Goal: Use online tool/utility: Use online tool/utility

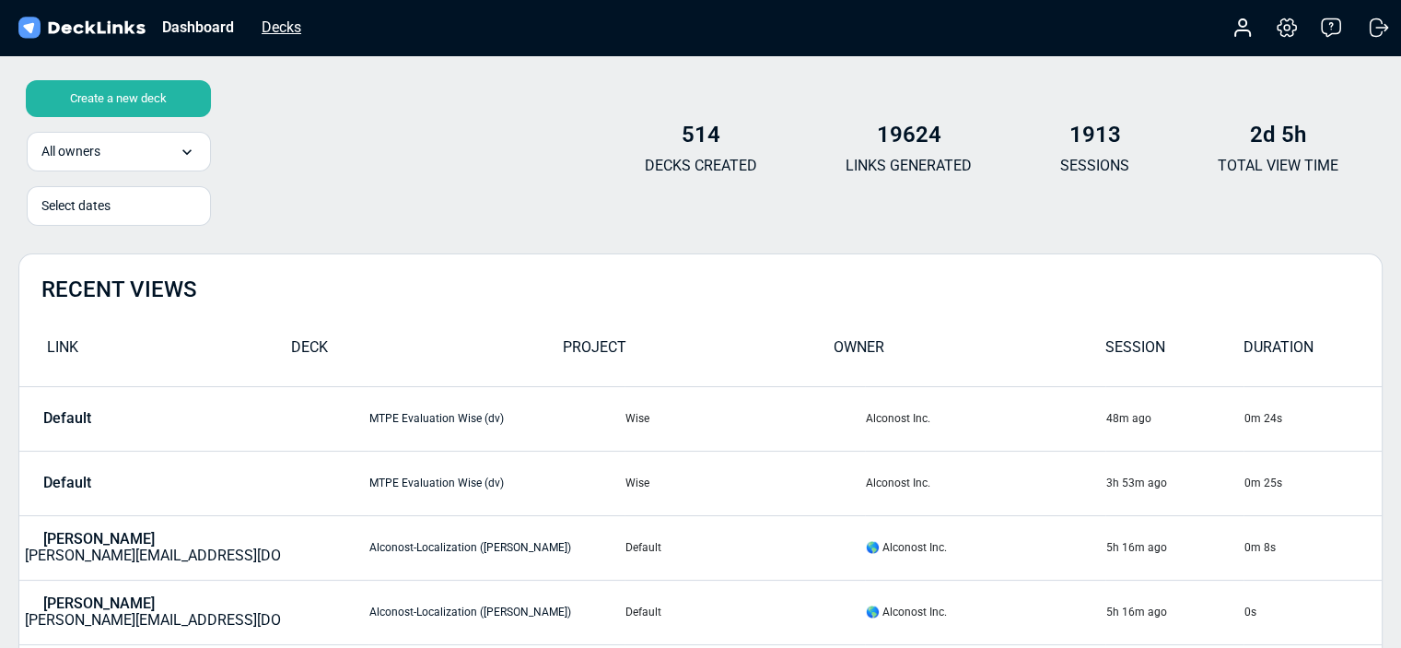
click at [291, 29] on div "Decks" at bounding box center [281, 27] width 58 height 23
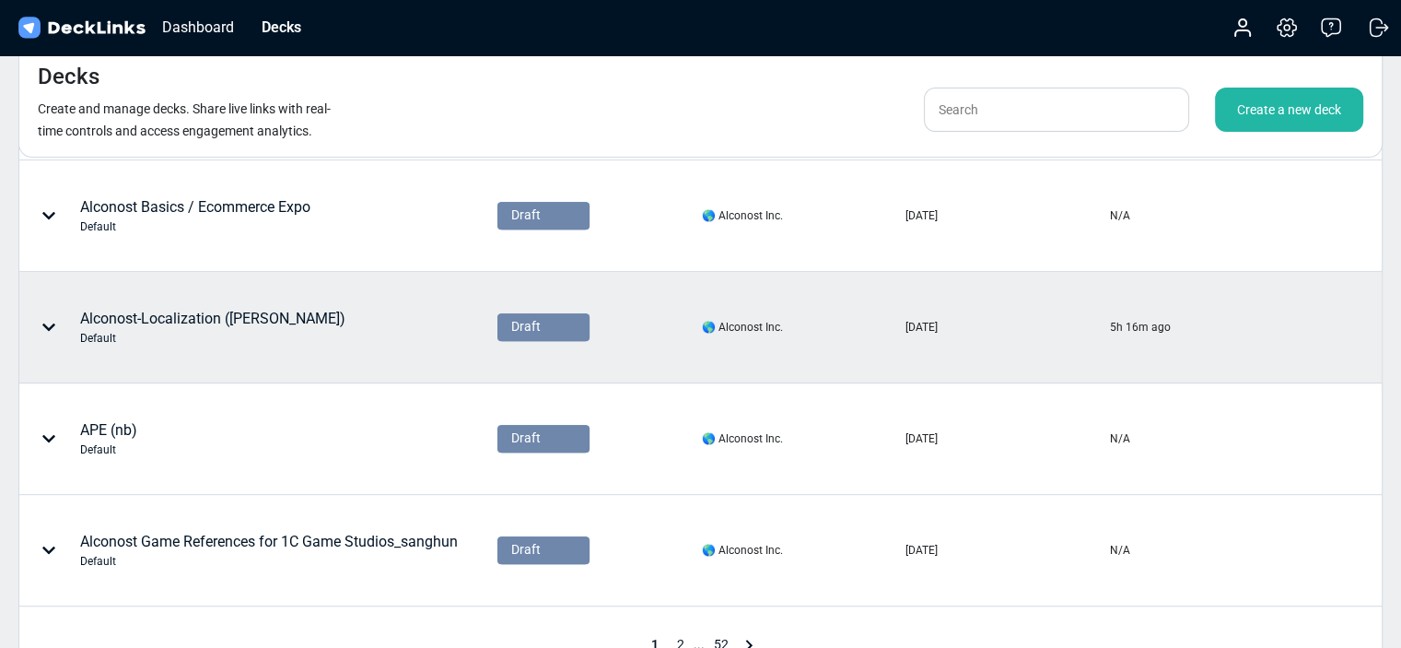
scroll to position [802, 0]
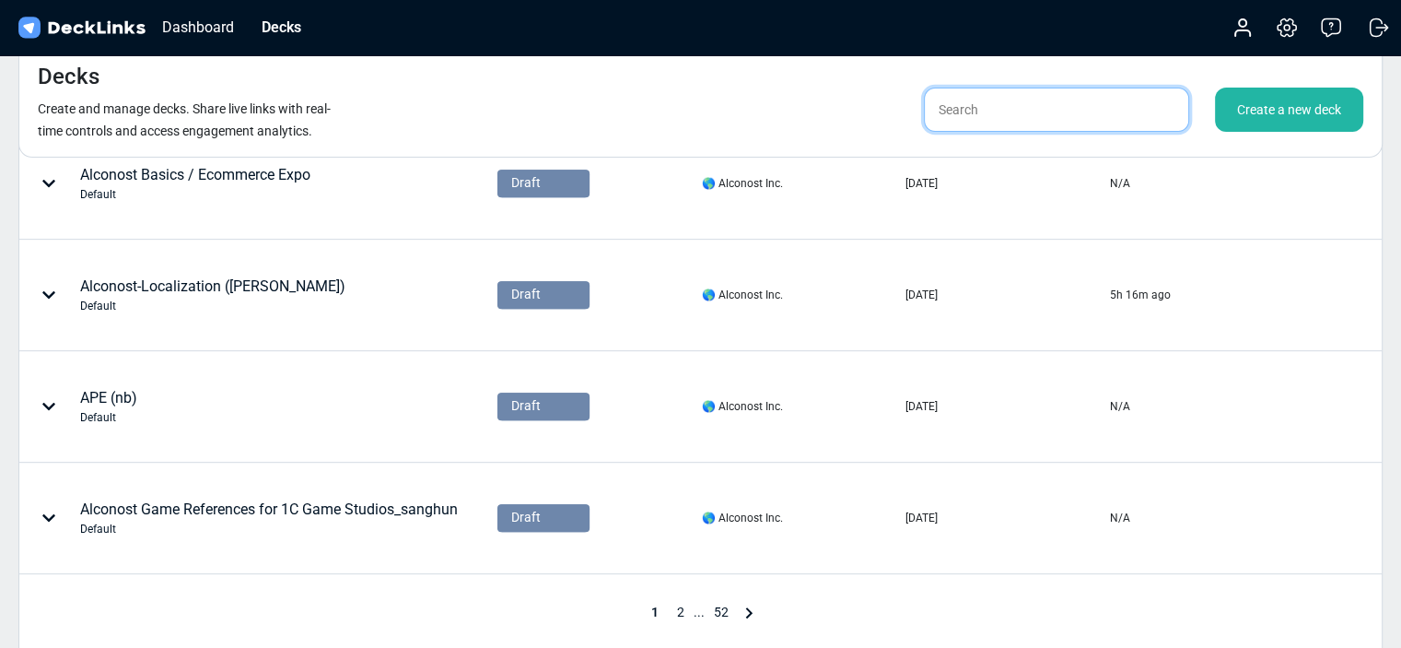
click at [1014, 118] on input "text" at bounding box center [1056, 110] width 265 height 44
type input "s"
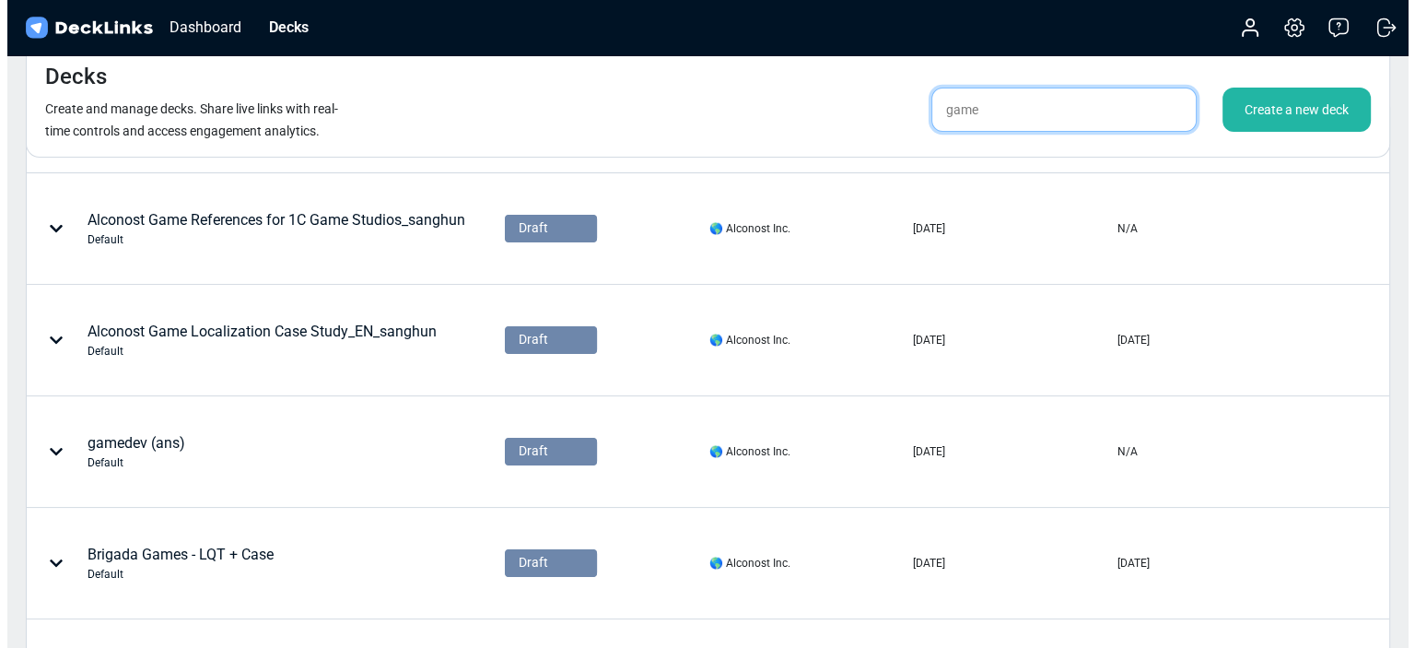
scroll to position [0, 0]
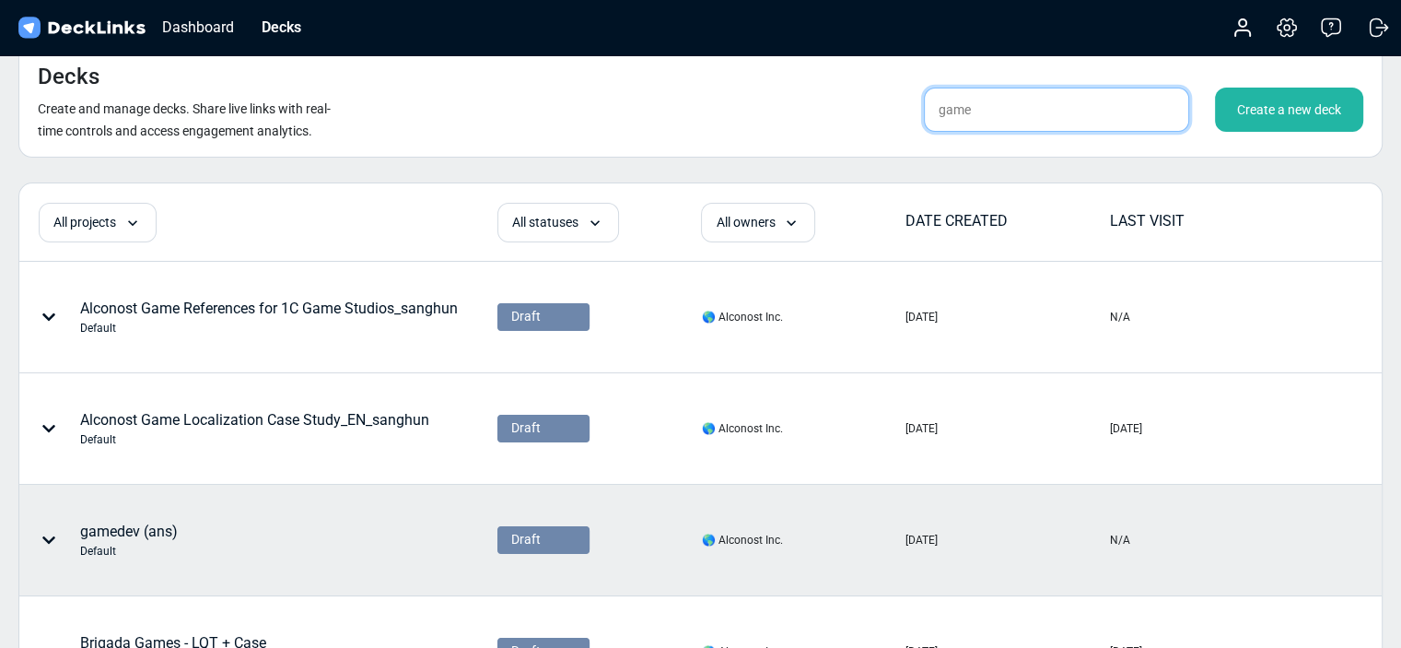
type input "game"
click at [136, 524] on div "gamedev (ans) Default" at bounding box center [129, 540] width 98 height 39
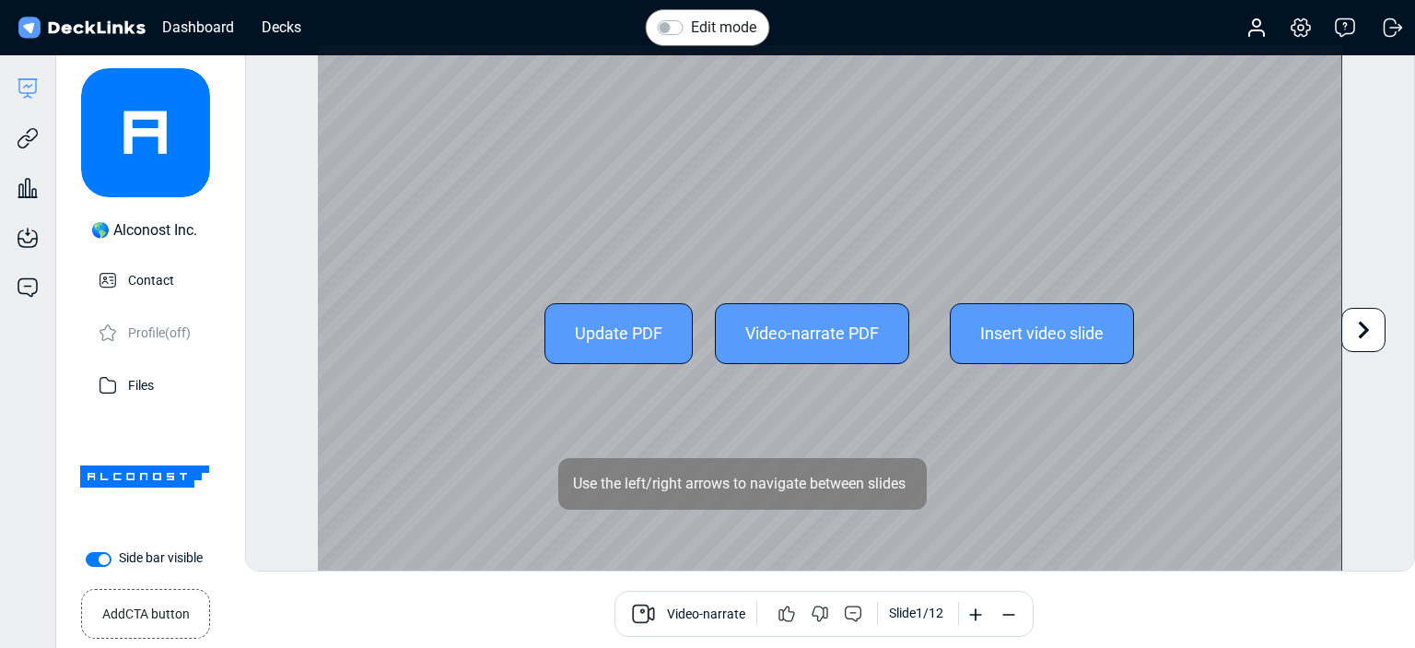
click at [1361, 335] on icon at bounding box center [1364, 330] width 11 height 18
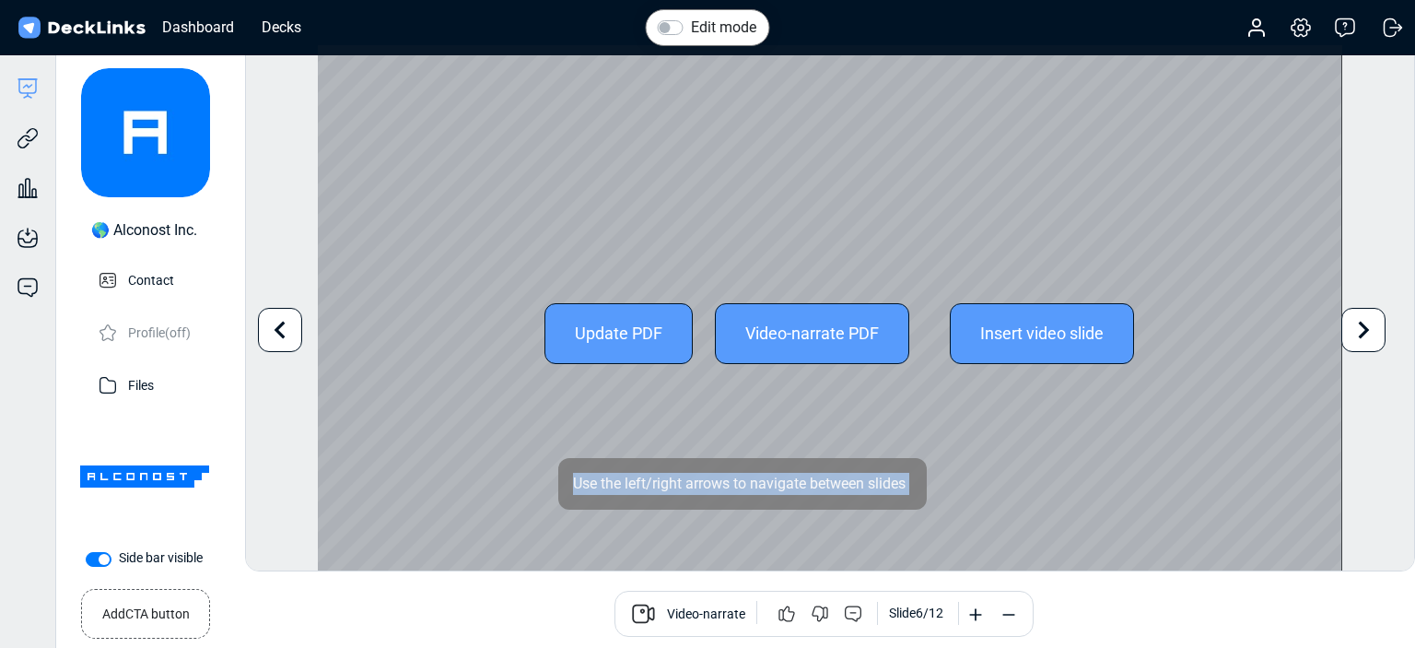
click at [1361, 335] on icon at bounding box center [1364, 330] width 11 height 18
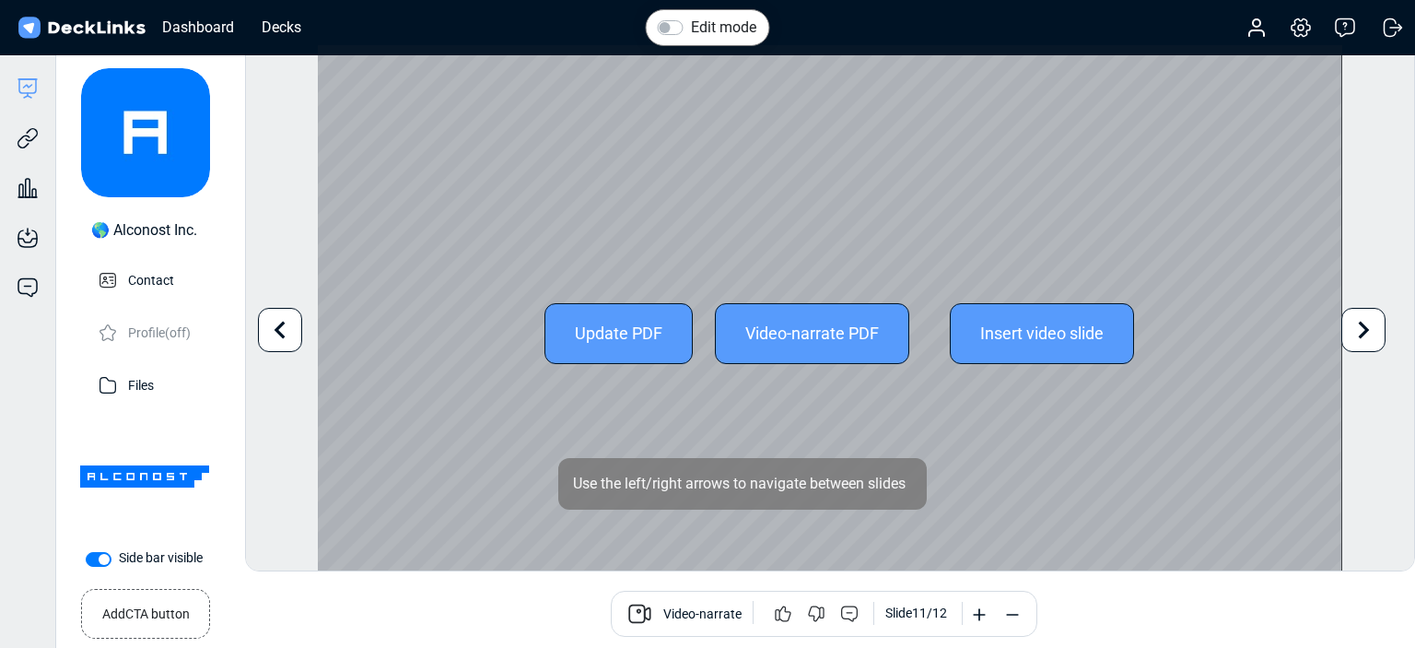
click at [1360, 335] on icon at bounding box center [1364, 330] width 11 height 18
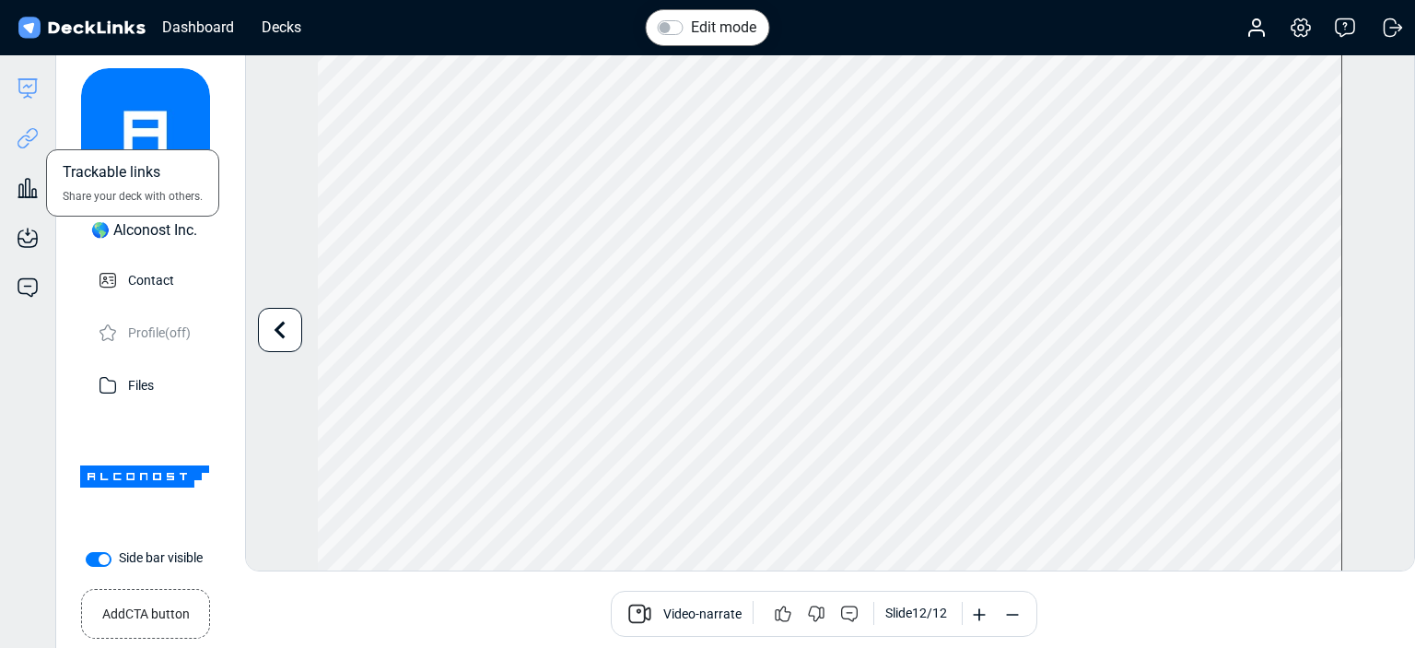
click at [25, 144] on icon at bounding box center [28, 138] width 22 height 22
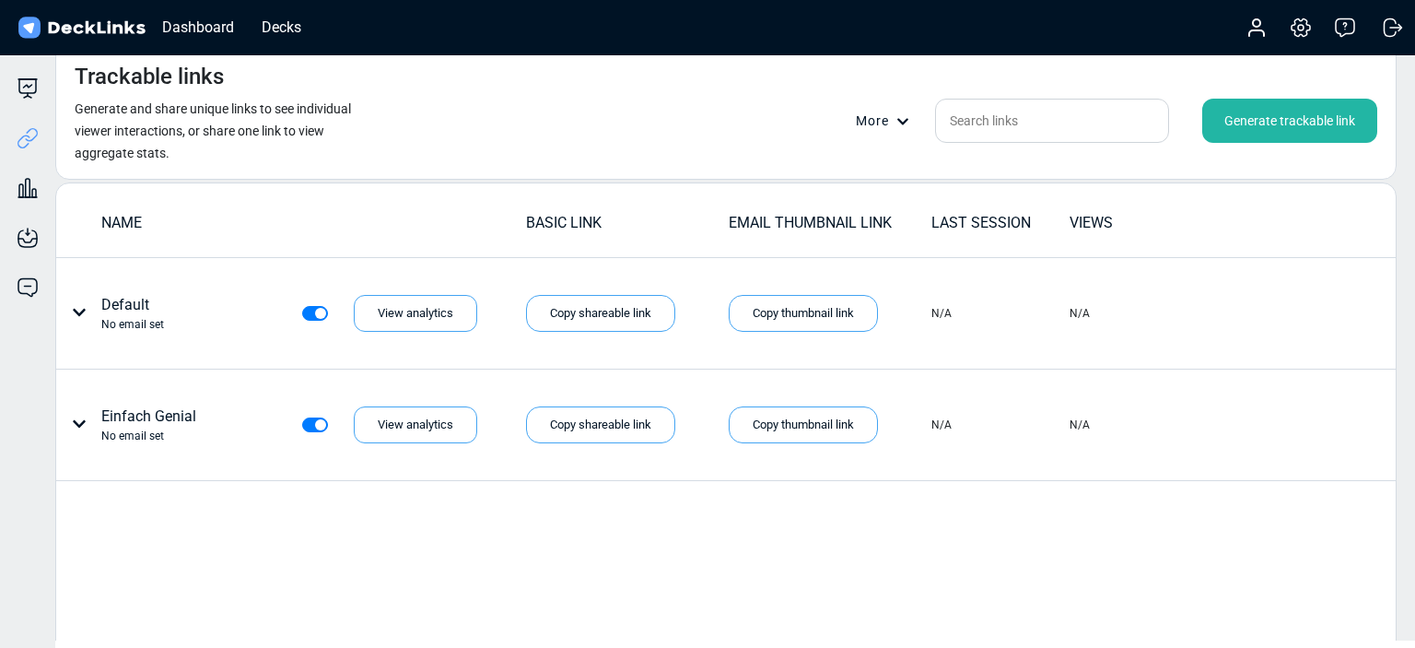
click at [1263, 132] on div "Generate trackable link" at bounding box center [1289, 121] width 175 height 44
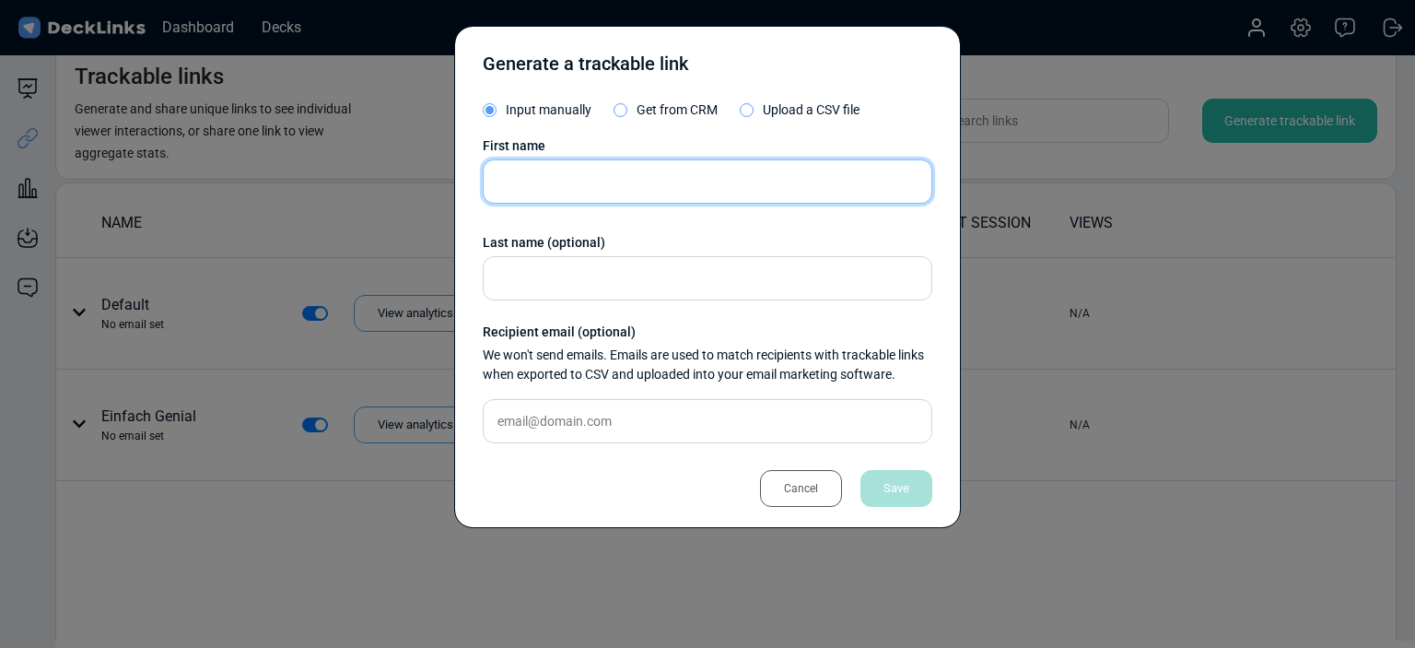
click at [705, 194] on input "text" at bounding box center [708, 181] width 450 height 44
type input "Grindstone"
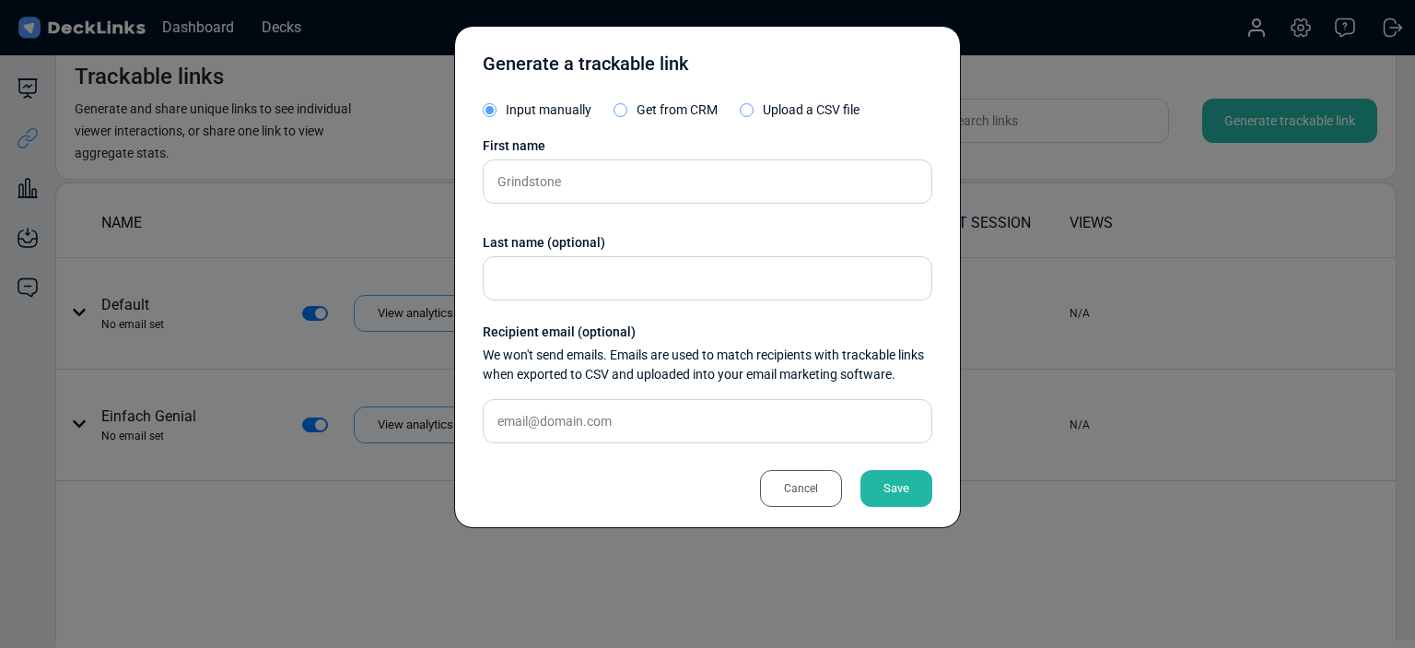
click at [896, 493] on div "Save" at bounding box center [896, 488] width 72 height 37
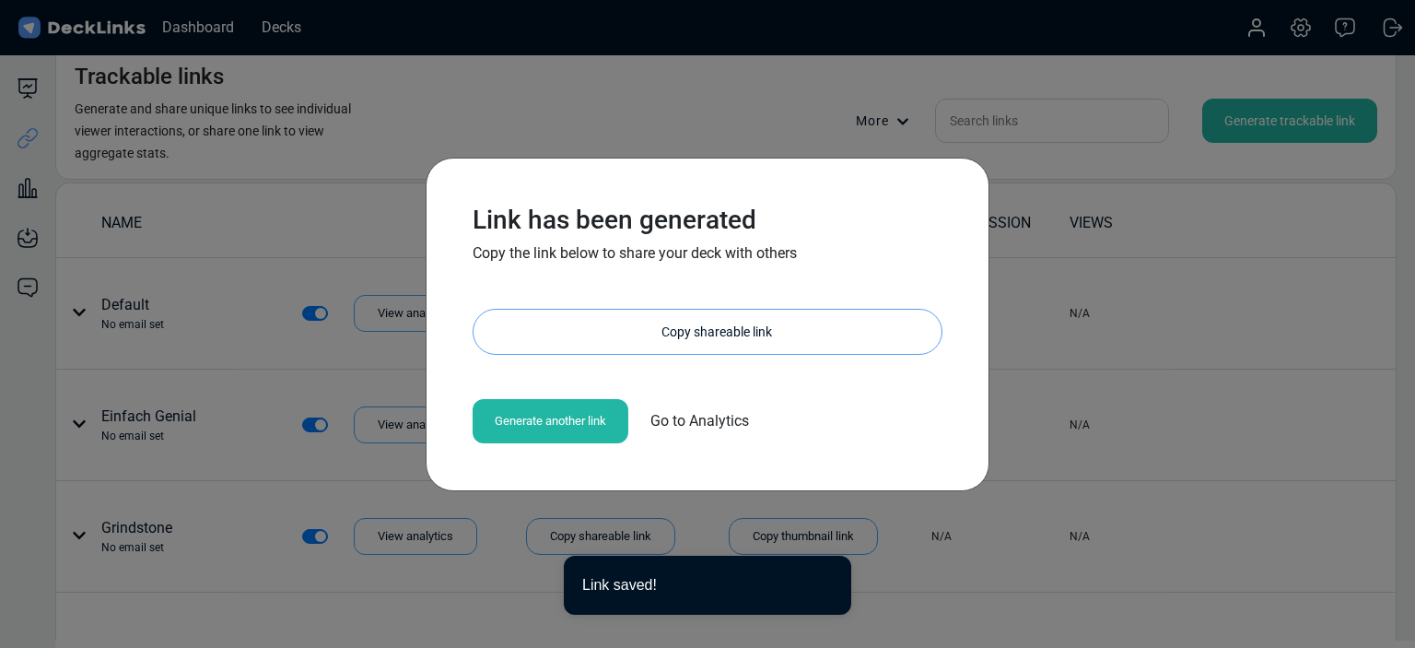
click at [689, 334] on div "Copy shareable link" at bounding box center [717, 332] width 450 height 44
